Goal: Information Seeking & Learning: Learn about a topic

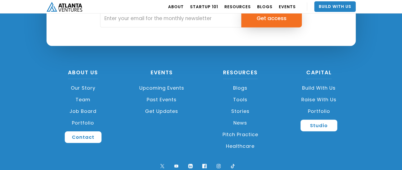
scroll to position [1271, 0]
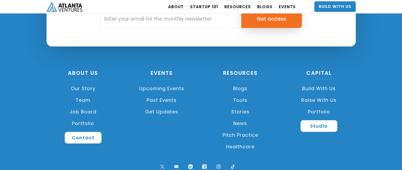
click at [80, 123] on link "Portfolio" at bounding box center [83, 124] width 73 height 12
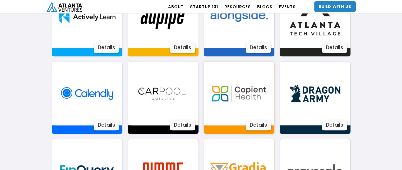
scroll to position [412, 0]
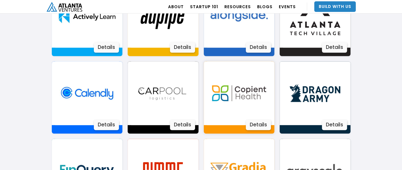
click at [236, 129] on div "Copient Health Copient Health is a healthcare technology company that provides …" at bounding box center [239, 97] width 71 height 72
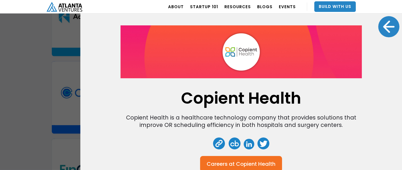
click at [36, 56] on div "Copient Health Copient Health is a healthcare technology company that provides …" at bounding box center [201, 85] width 402 height 170
click at [378, 25] on div at bounding box center [388, 26] width 21 height 21
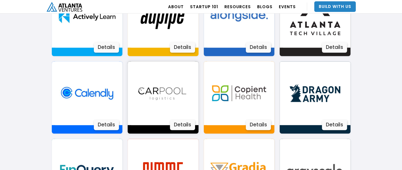
click at [142, 106] on img at bounding box center [163, 93] width 64 height 64
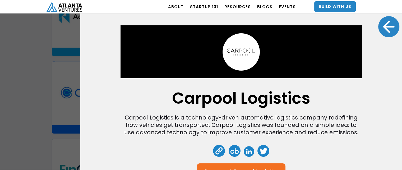
click at [380, 26] on div at bounding box center [388, 26] width 21 height 21
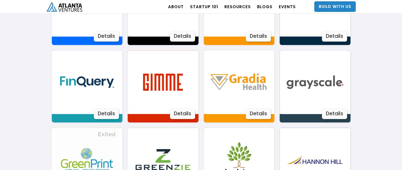
scroll to position [501, 0]
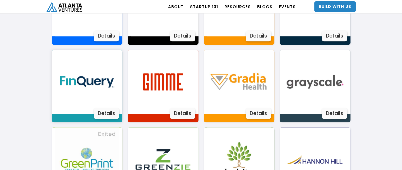
click at [81, 84] on img at bounding box center [87, 82] width 64 height 64
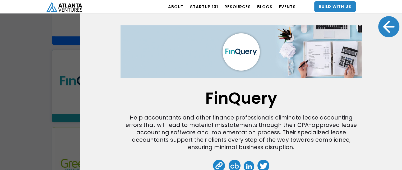
click at [382, 27] on div at bounding box center [388, 26] width 21 height 21
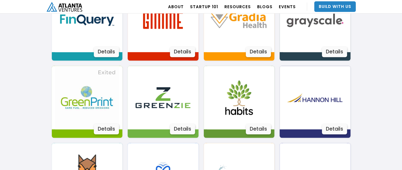
scroll to position [563, 0]
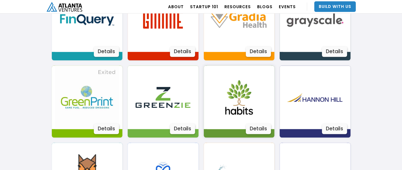
click at [235, 99] on img at bounding box center [239, 98] width 64 height 64
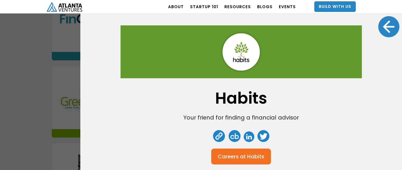
click at [383, 31] on div at bounding box center [388, 26] width 21 height 21
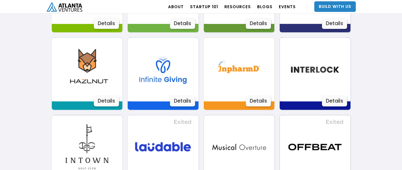
scroll to position [668, 0]
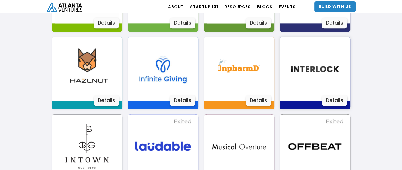
click at [311, 68] on img at bounding box center [315, 69] width 64 height 64
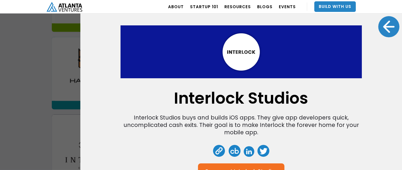
click at [385, 26] on div at bounding box center [388, 26] width 21 height 21
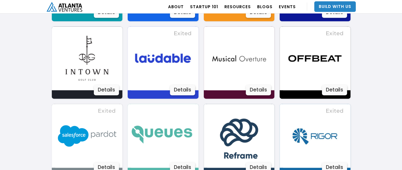
scroll to position [758, 0]
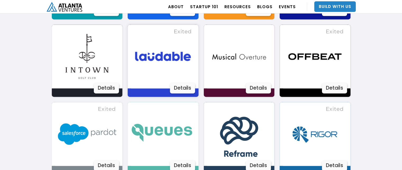
click at [166, 62] on img at bounding box center [163, 57] width 64 height 64
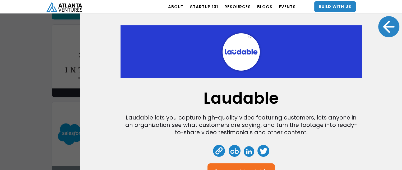
click at [386, 25] on div at bounding box center [388, 26] width 21 height 21
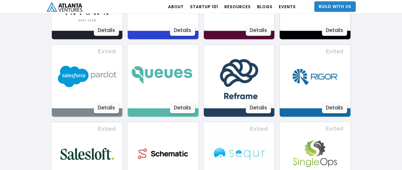
scroll to position [816, 0]
click at [161, 76] on img at bounding box center [163, 76] width 64 height 64
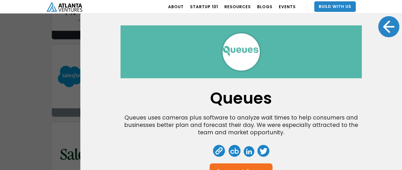
click at [385, 30] on div at bounding box center [388, 26] width 21 height 21
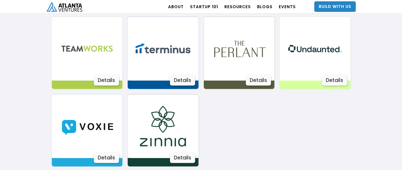
scroll to position [998, 0]
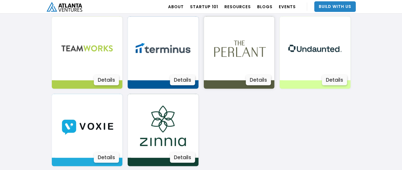
click at [240, 52] on img at bounding box center [239, 48] width 64 height 64
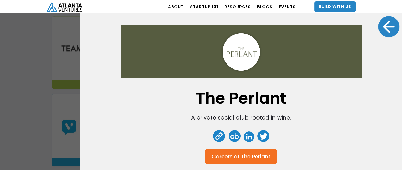
click at [386, 30] on div at bounding box center [388, 26] width 21 height 21
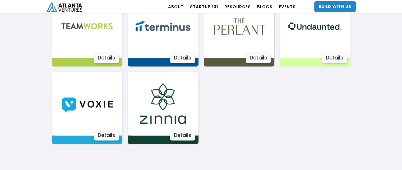
scroll to position [1021, 0]
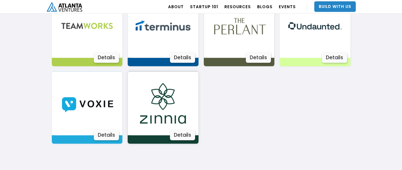
click at [173, 109] on img at bounding box center [163, 104] width 64 height 64
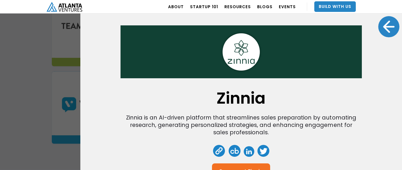
click at [388, 28] on div at bounding box center [388, 26] width 21 height 21
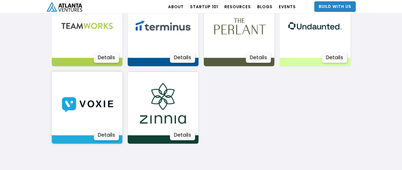
click at [90, 106] on img at bounding box center [87, 104] width 64 height 64
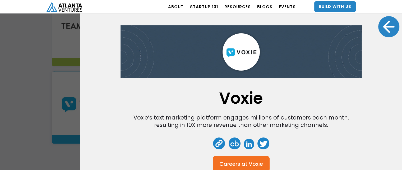
click at [384, 29] on div at bounding box center [388, 26] width 21 height 21
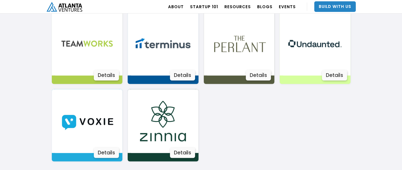
scroll to position [1003, 0]
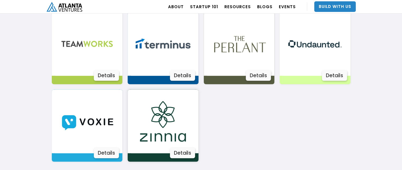
click at [172, 116] on img at bounding box center [163, 121] width 64 height 64
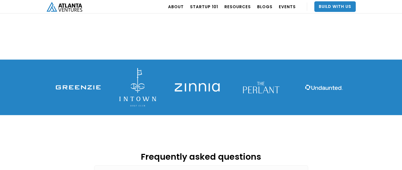
scroll to position [739, 0]
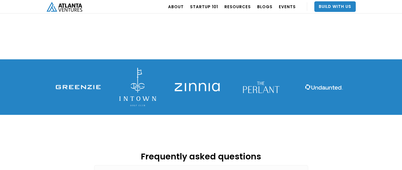
click at [329, 72] on img at bounding box center [324, 86] width 45 height 45
